Goal: Task Accomplishment & Management: Use online tool/utility

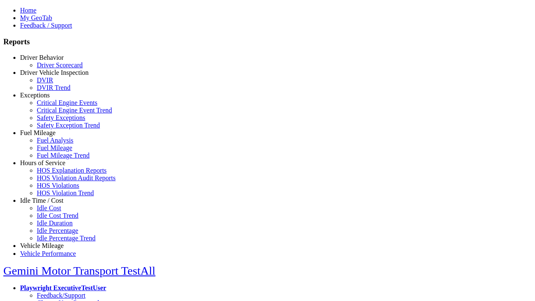
select select "**********"
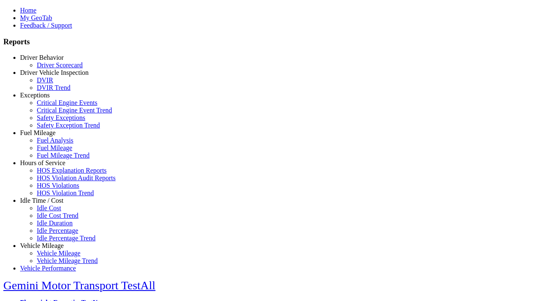
type input "********"
type input "**********"
